Goal: Task Accomplishment & Management: Use online tool/utility

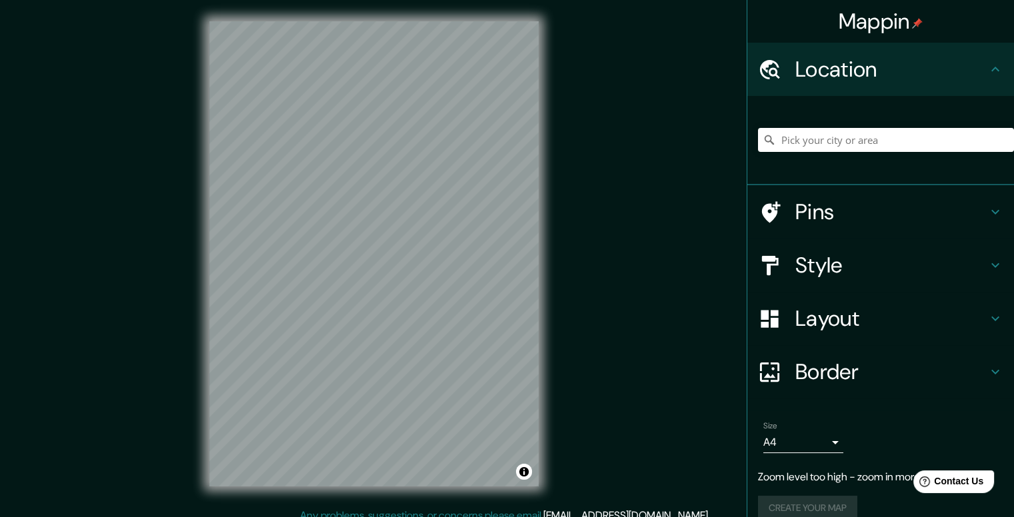
click at [565, 269] on div "Mappin Location Pins Style Layout Border Choose a border. Hint : you can make l…" at bounding box center [507, 264] width 1014 height 529
click at [118, 67] on div "Mappin Location Pins Style Layout Border Choose a border. Hint : you can make l…" at bounding box center [507, 264] width 1014 height 529
click at [418, 514] on div "Mappin Location Pins Style Layout Border Choose a border. Hint : you can make l…" at bounding box center [507, 264] width 1014 height 529
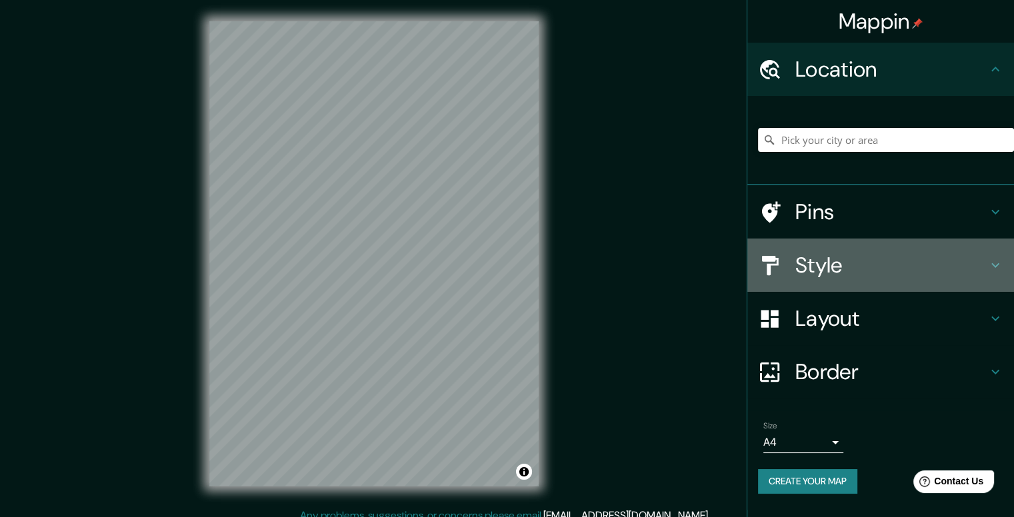
click at [1004, 259] on div "Style" at bounding box center [880, 265] width 267 height 53
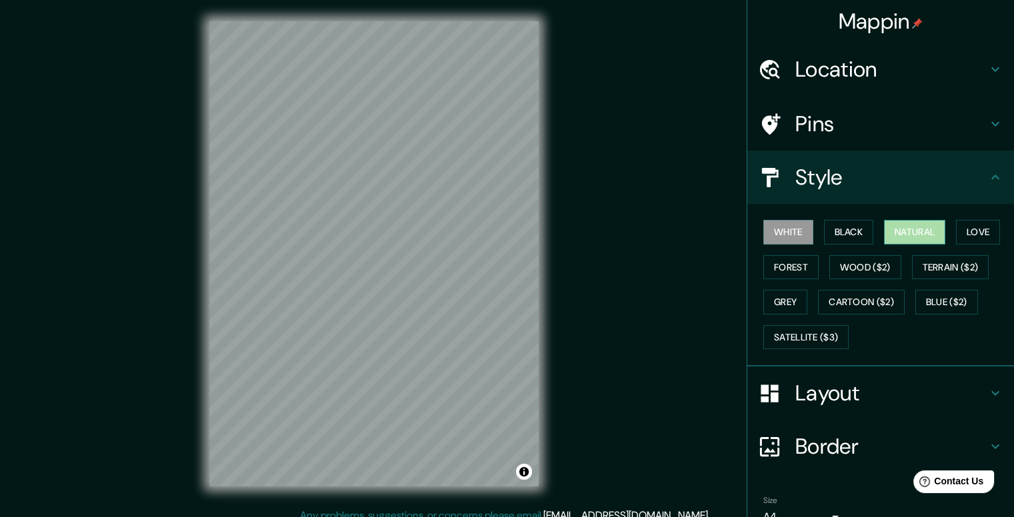
click at [898, 229] on button "Natural" at bounding box center [914, 232] width 61 height 25
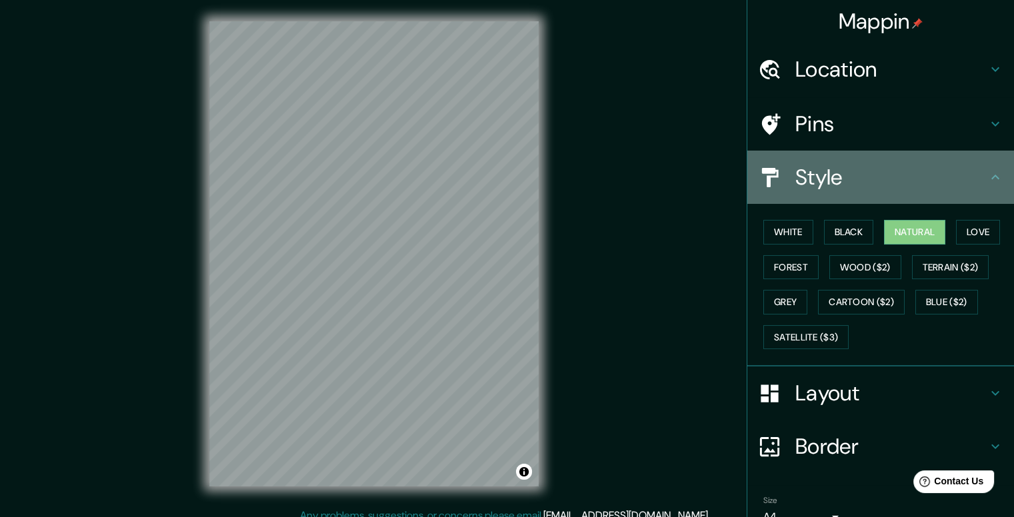
click at [988, 177] on icon at bounding box center [996, 177] width 16 height 16
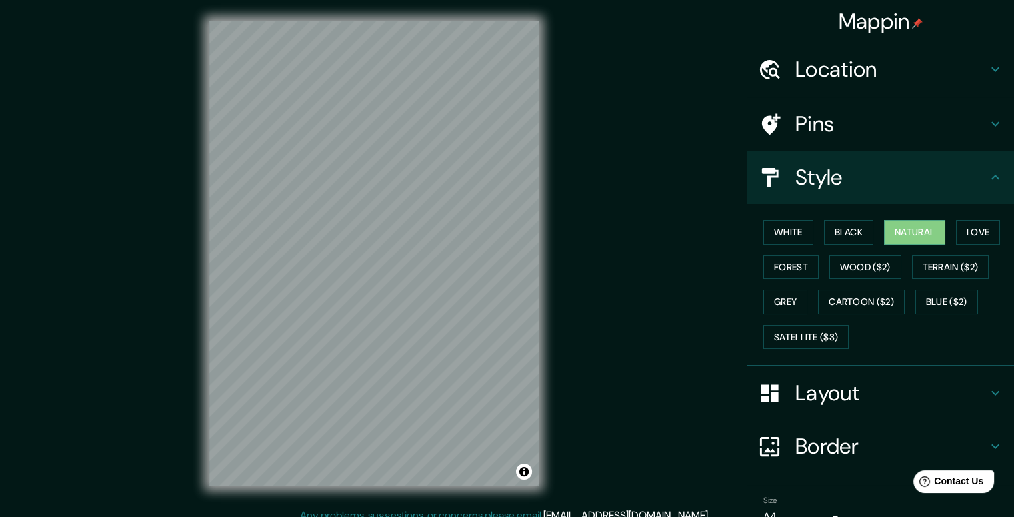
click at [907, 63] on h4 "Location" at bounding box center [892, 69] width 192 height 27
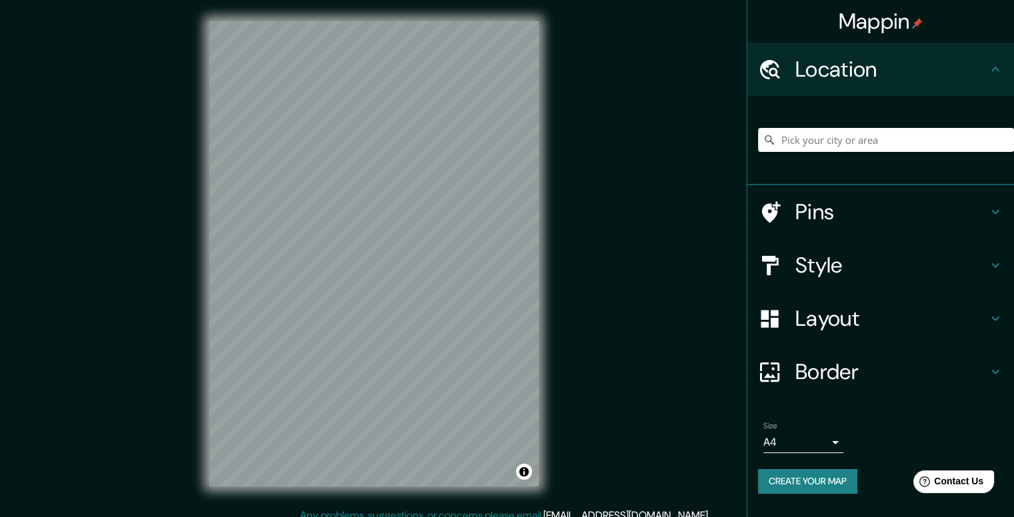
click at [832, 138] on input "Pick your city or area" at bounding box center [886, 140] width 256 height 24
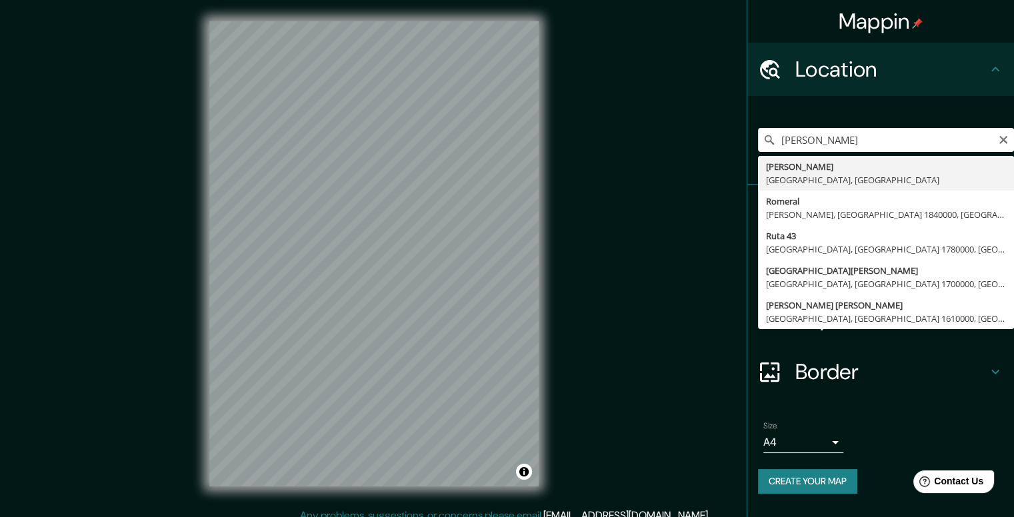
type input "[PERSON_NAME], [GEOGRAPHIC_DATA], [GEOGRAPHIC_DATA]"
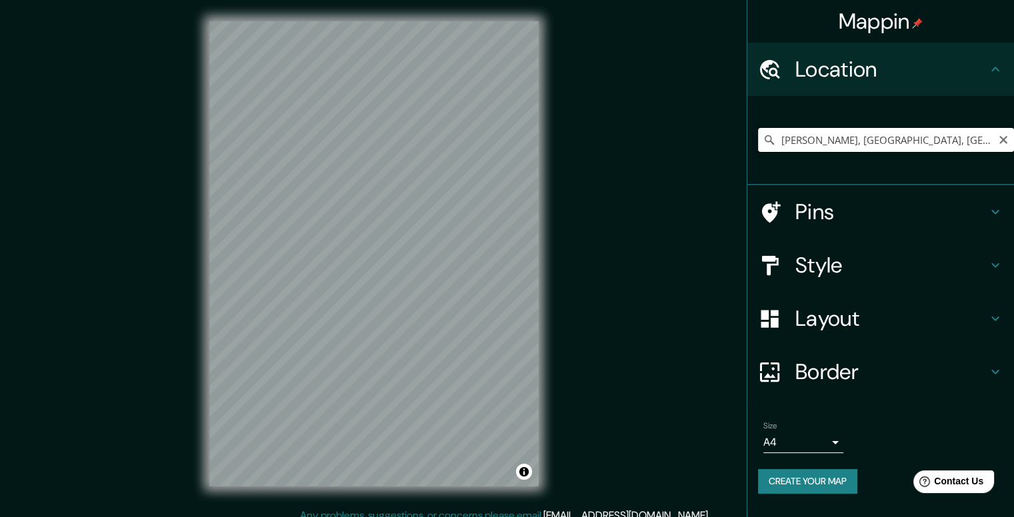
click at [961, 141] on input "[PERSON_NAME], [GEOGRAPHIC_DATA], [GEOGRAPHIC_DATA]" at bounding box center [886, 140] width 256 height 24
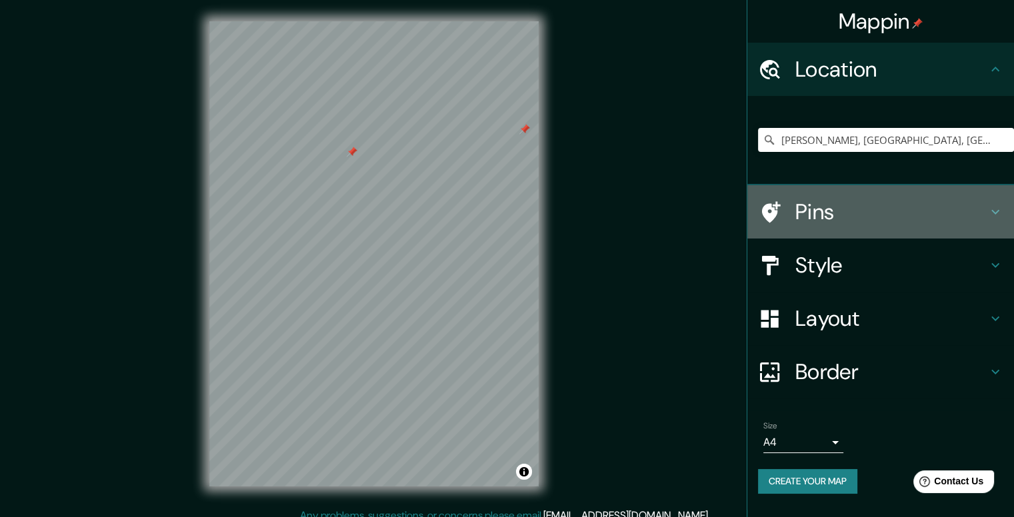
click at [849, 219] on h4 "Pins" at bounding box center [892, 212] width 192 height 27
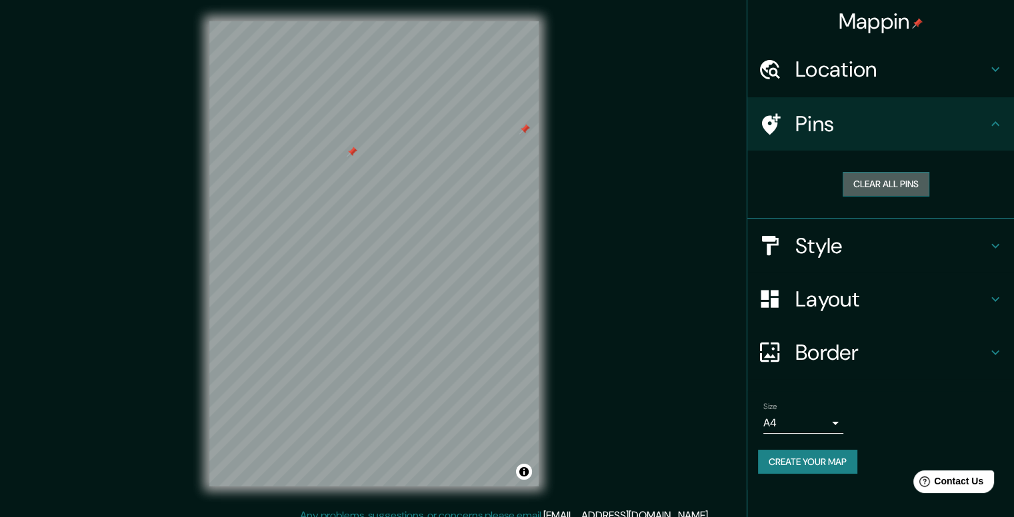
click at [900, 182] on button "Clear all pins" at bounding box center [886, 184] width 87 height 25
click at [891, 182] on button "Clear all pins" at bounding box center [886, 184] width 87 height 25
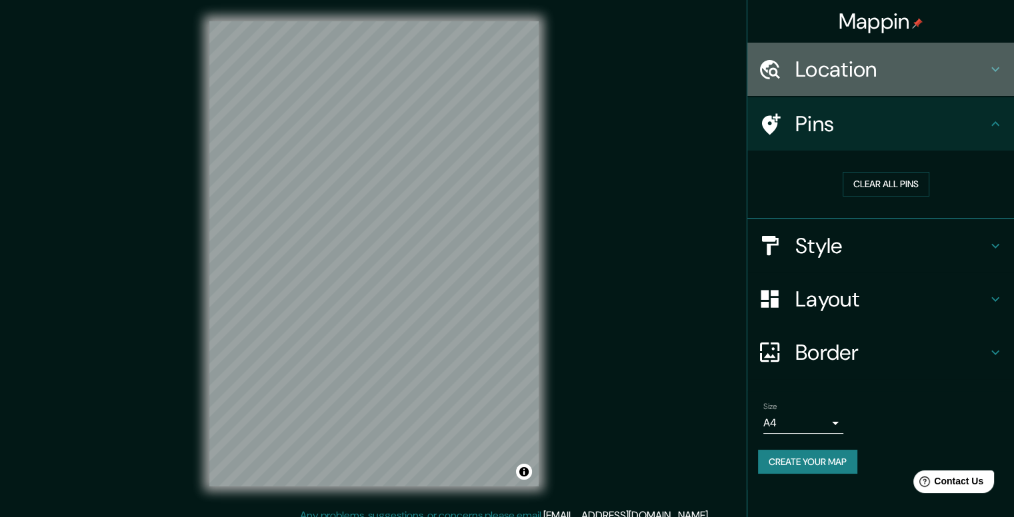
click at [915, 66] on h4 "Location" at bounding box center [892, 69] width 192 height 27
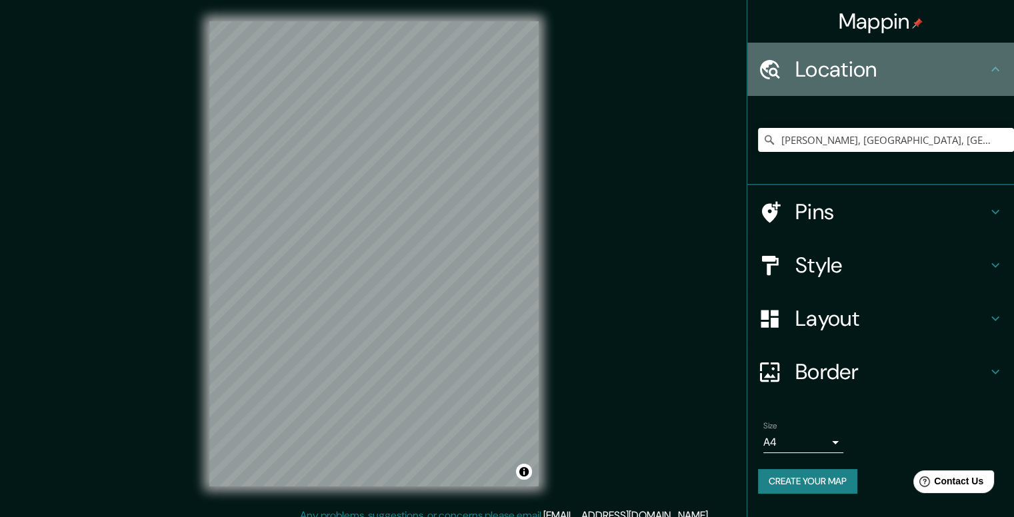
click at [915, 66] on h4 "Location" at bounding box center [892, 69] width 192 height 27
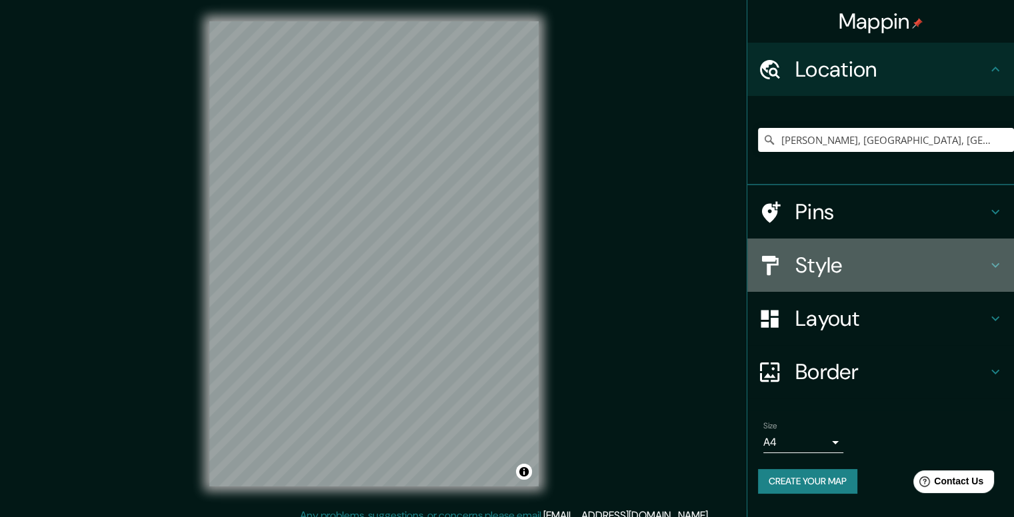
click at [990, 260] on icon at bounding box center [996, 265] width 16 height 16
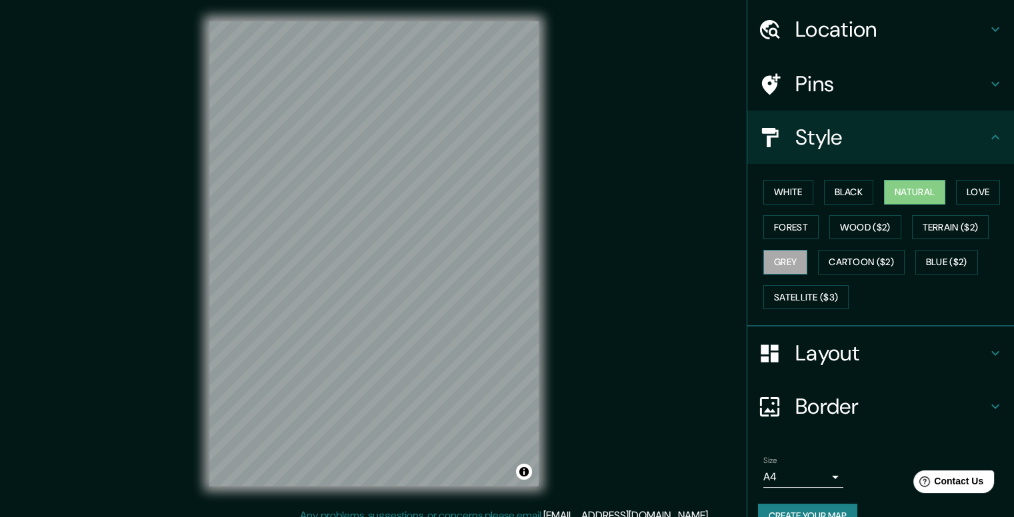
scroll to position [65, 0]
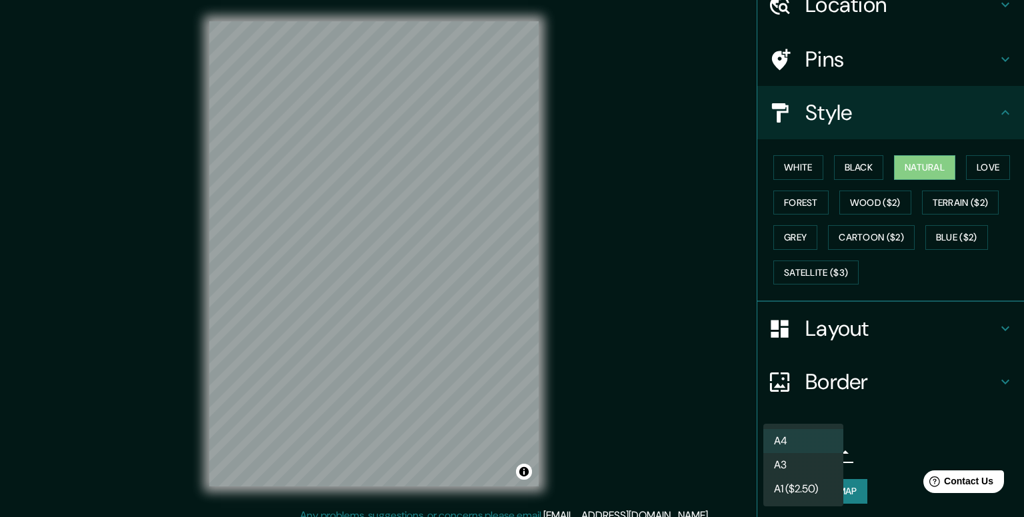
click at [824, 446] on body "Mappin Location [GEOGRAPHIC_DATA], [GEOGRAPHIC_DATA], [GEOGRAPHIC_DATA] Pins St…" at bounding box center [512, 258] width 1024 height 517
click at [824, 439] on li "A4" at bounding box center [804, 441] width 80 height 24
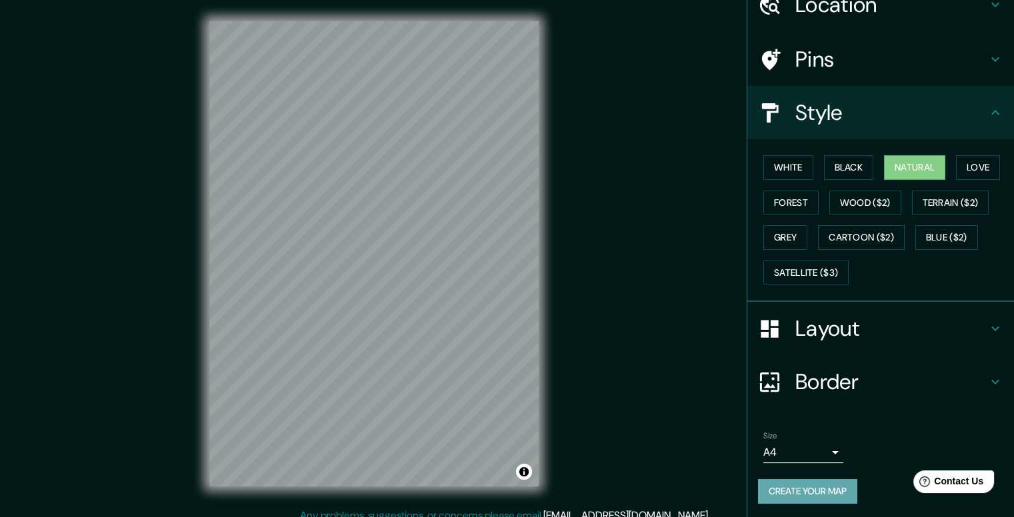
click at [826, 490] on button "Create your map" at bounding box center [807, 491] width 99 height 25
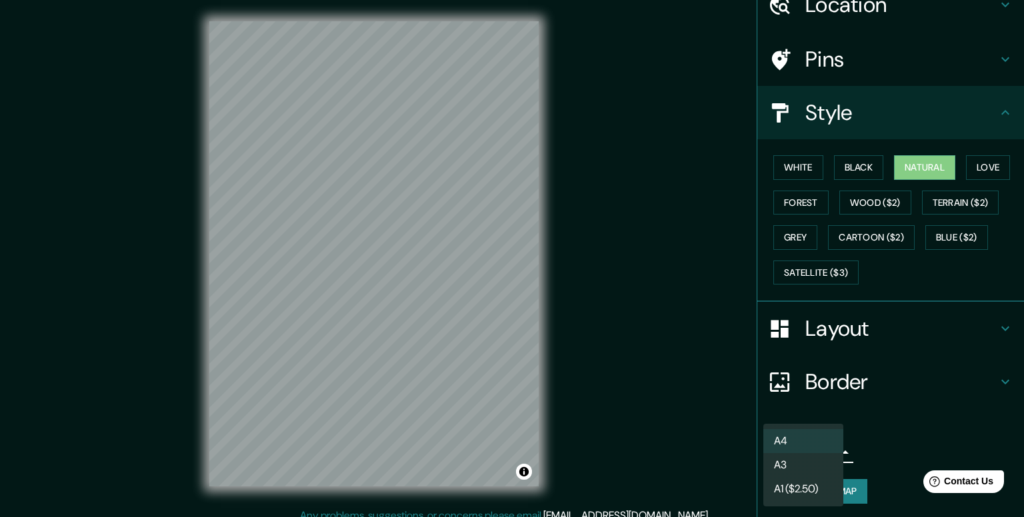
click at [791, 452] on body "Mappin Location [GEOGRAPHIC_DATA], [GEOGRAPHIC_DATA], [GEOGRAPHIC_DATA] Pins St…" at bounding box center [512, 258] width 1024 height 517
click at [906, 415] on div at bounding box center [512, 258] width 1024 height 517
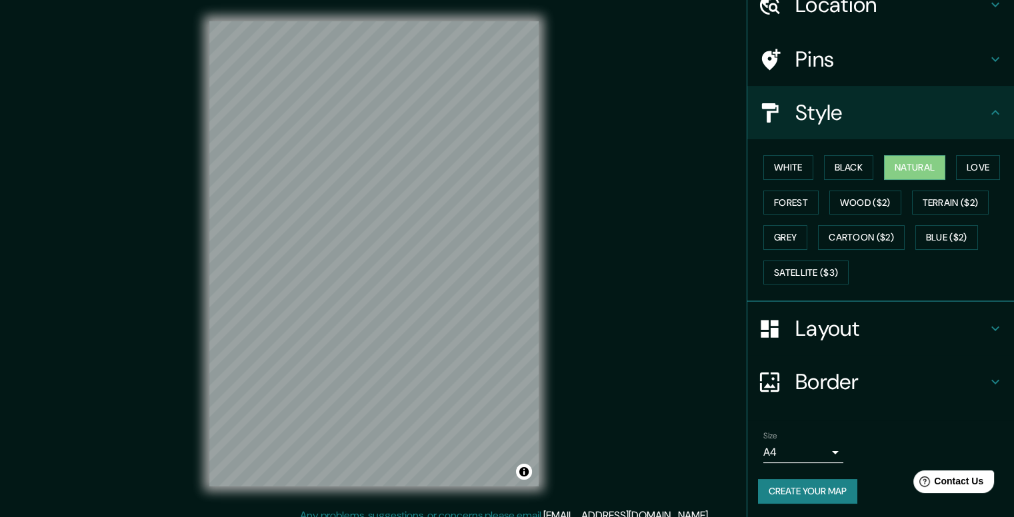
click at [622, 225] on div "Mappin Location [GEOGRAPHIC_DATA], [GEOGRAPHIC_DATA], [GEOGRAPHIC_DATA] Pins St…" at bounding box center [507, 264] width 1014 height 529
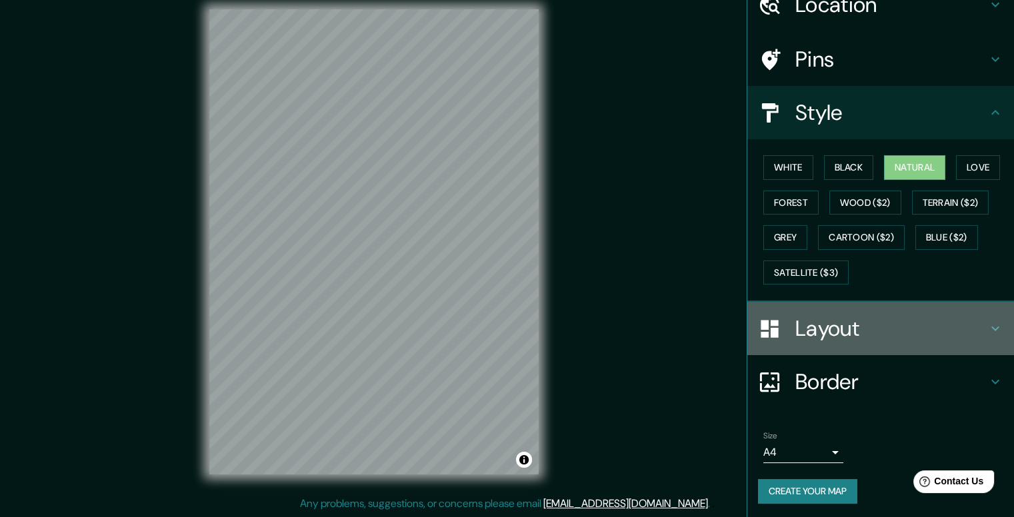
click at [874, 323] on h4 "Layout" at bounding box center [892, 328] width 192 height 27
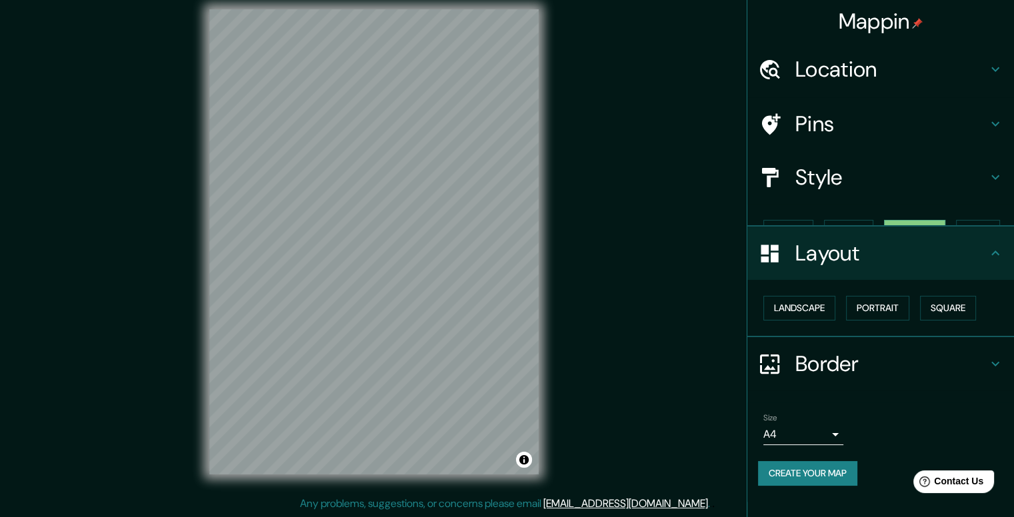
scroll to position [0, 0]
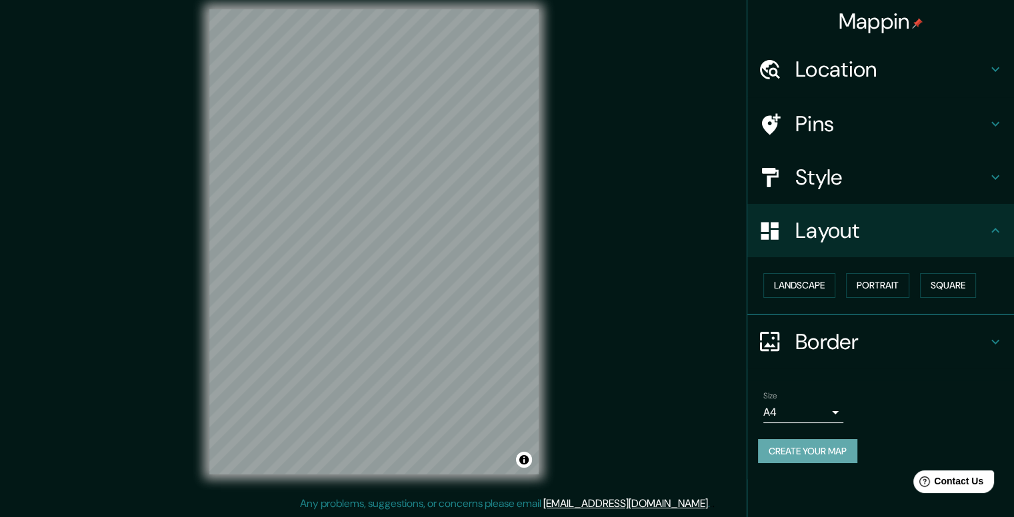
click at [824, 453] on button "Create your map" at bounding box center [807, 451] width 99 height 25
click at [742, 273] on div "Mappin Location [GEOGRAPHIC_DATA], [GEOGRAPHIC_DATA], [GEOGRAPHIC_DATA] Pins St…" at bounding box center [507, 252] width 1014 height 529
click at [819, 449] on button "Create your map" at bounding box center [807, 451] width 99 height 25
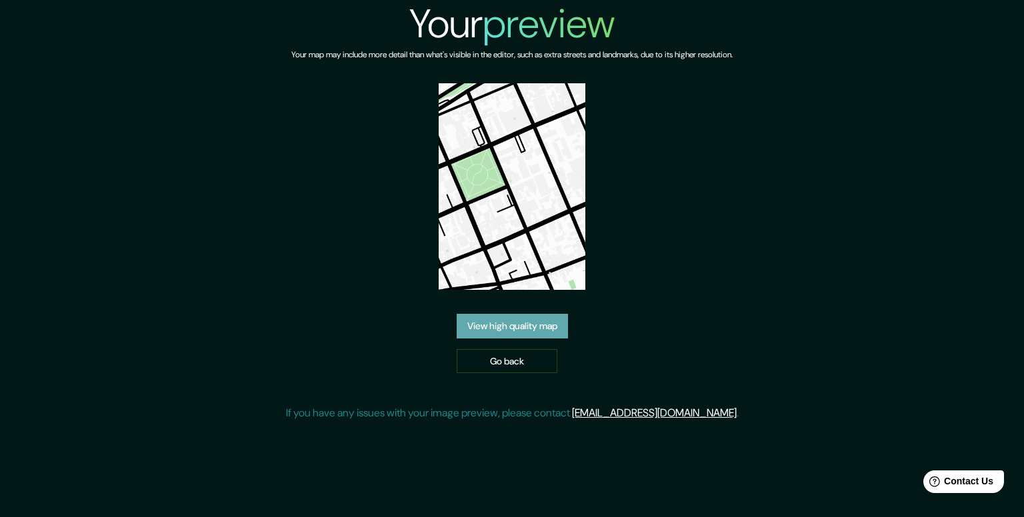
click at [511, 324] on link "View high quality map" at bounding box center [512, 326] width 111 height 25
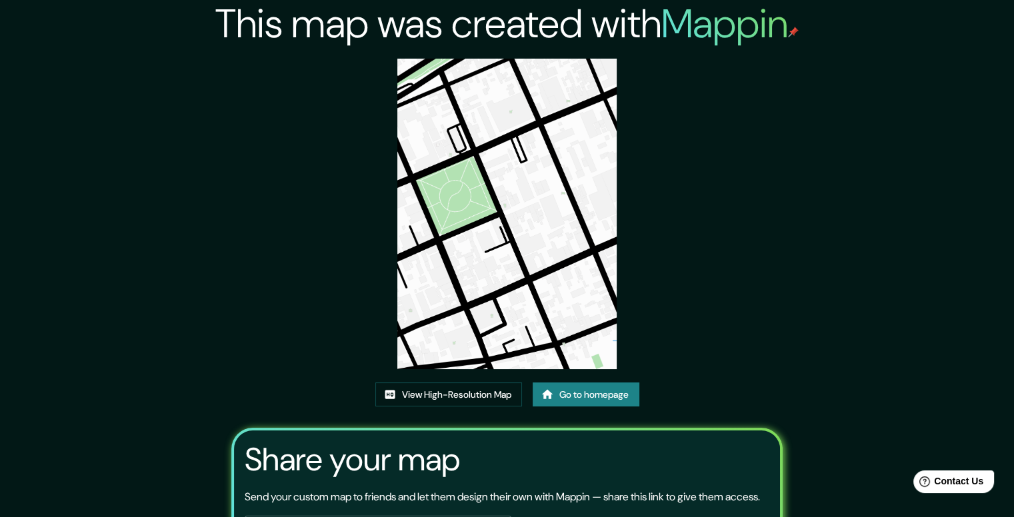
drag, startPoint x: 517, startPoint y: 205, endPoint x: 513, endPoint y: 179, distance: 25.6
click at [513, 179] on img at bounding box center [506, 214] width 219 height 311
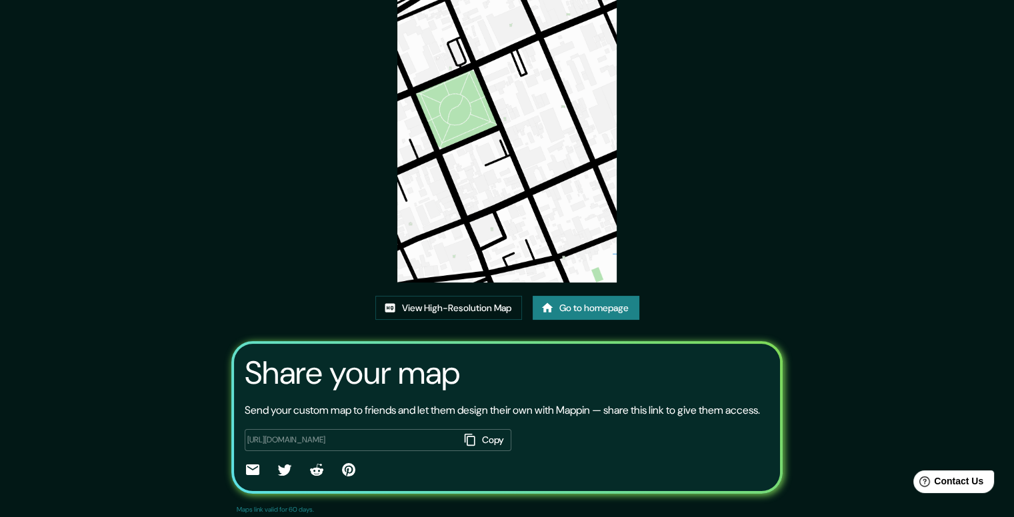
scroll to position [126, 0]
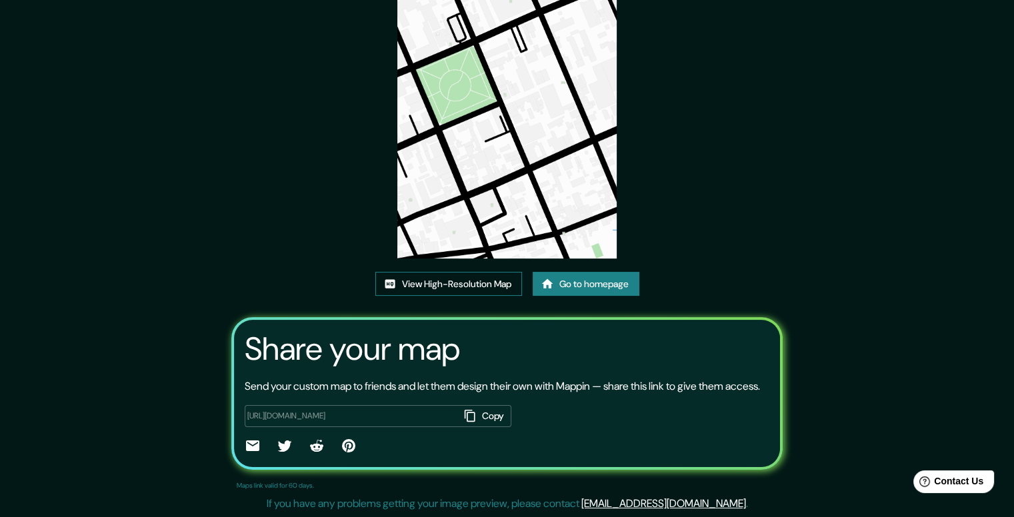
click at [445, 272] on link "View High-Resolution Map" at bounding box center [448, 284] width 147 height 25
